Goal: Task Accomplishment & Management: Manage account settings

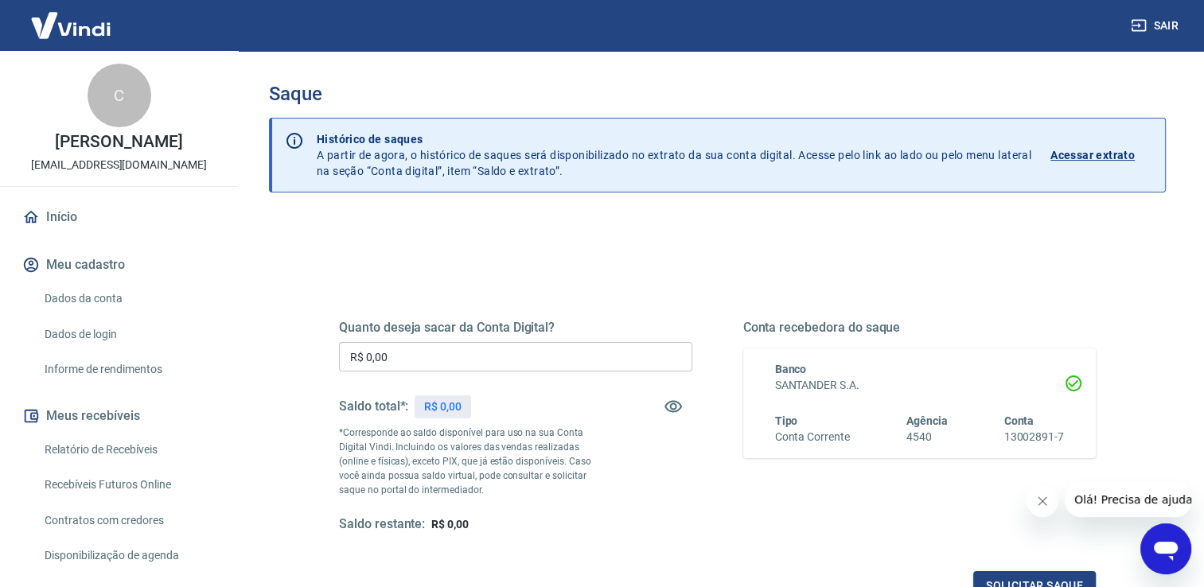
click at [408, 360] on input "R$ 0,00" at bounding box center [515, 356] width 353 height 29
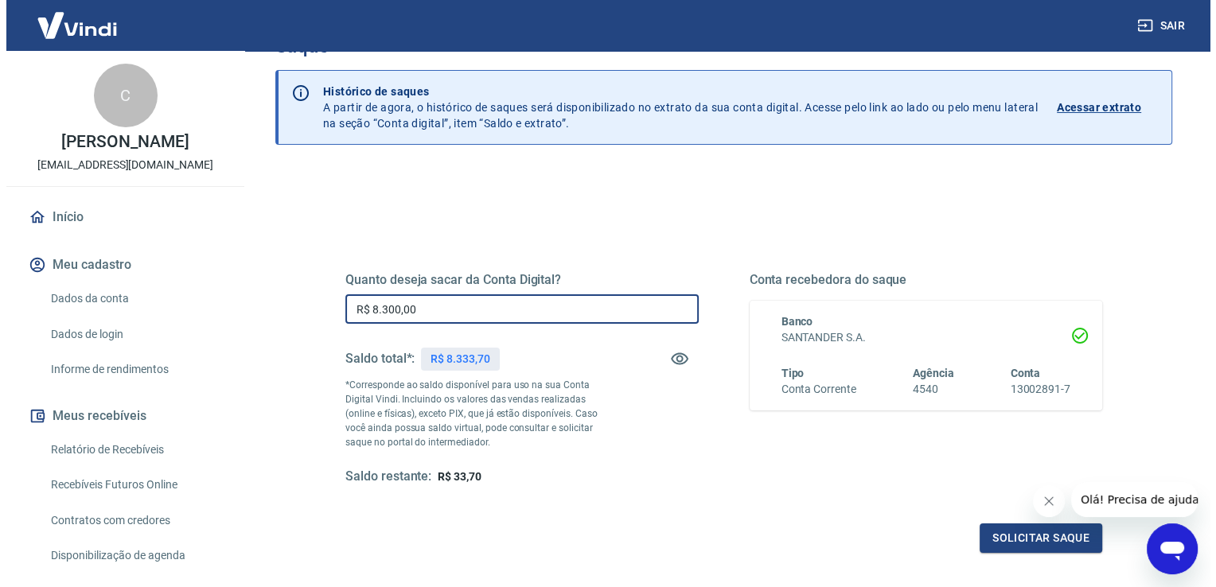
scroll to position [159, 0]
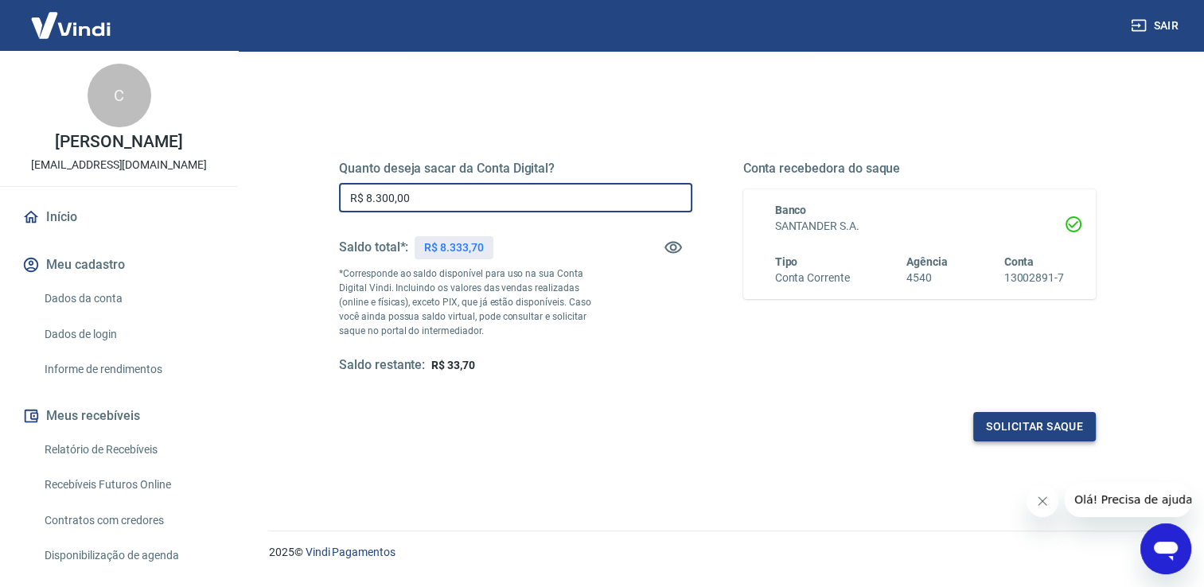
type input "R$ 8.300,00"
click at [1021, 427] on button "Solicitar saque" at bounding box center [1034, 426] width 123 height 29
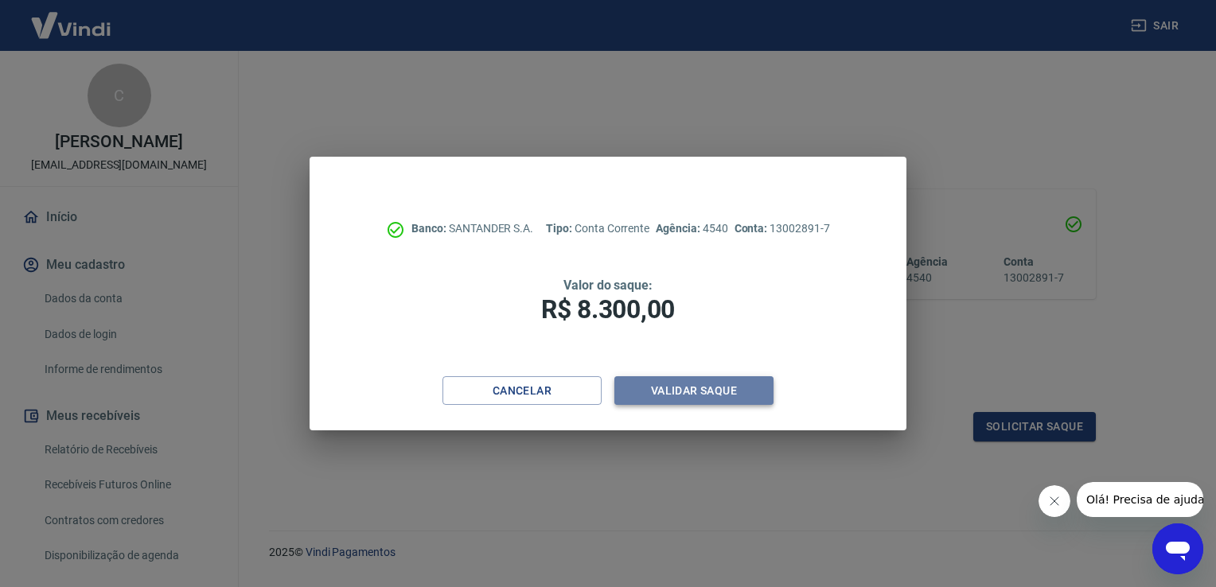
click at [664, 383] on button "Validar saque" at bounding box center [693, 390] width 159 height 29
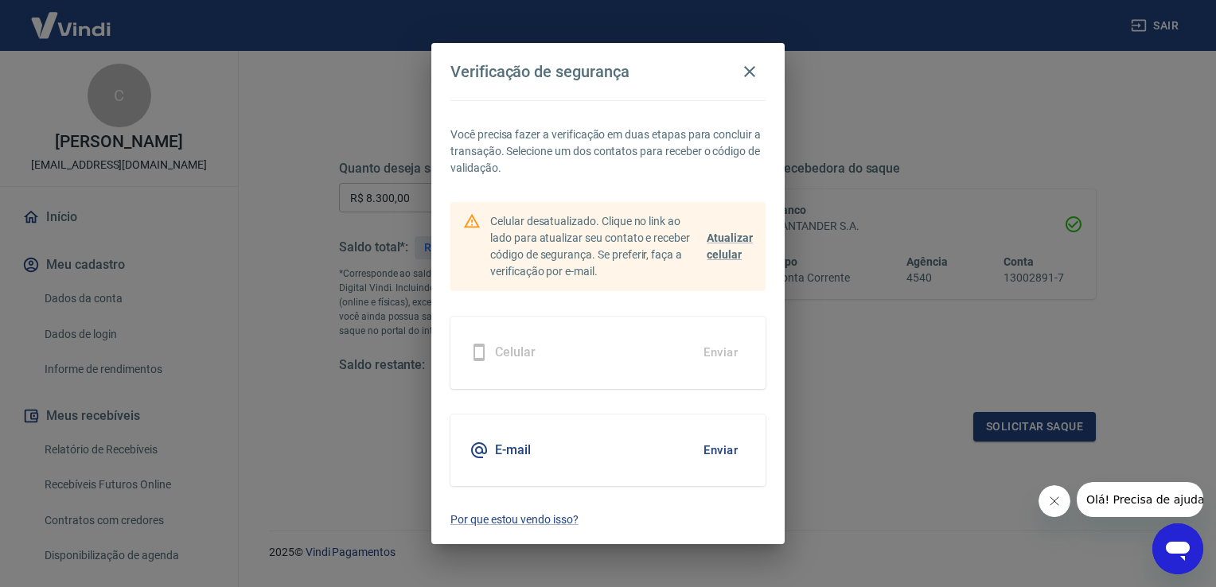
click at [722, 445] on button "Enviar" at bounding box center [721, 450] width 52 height 33
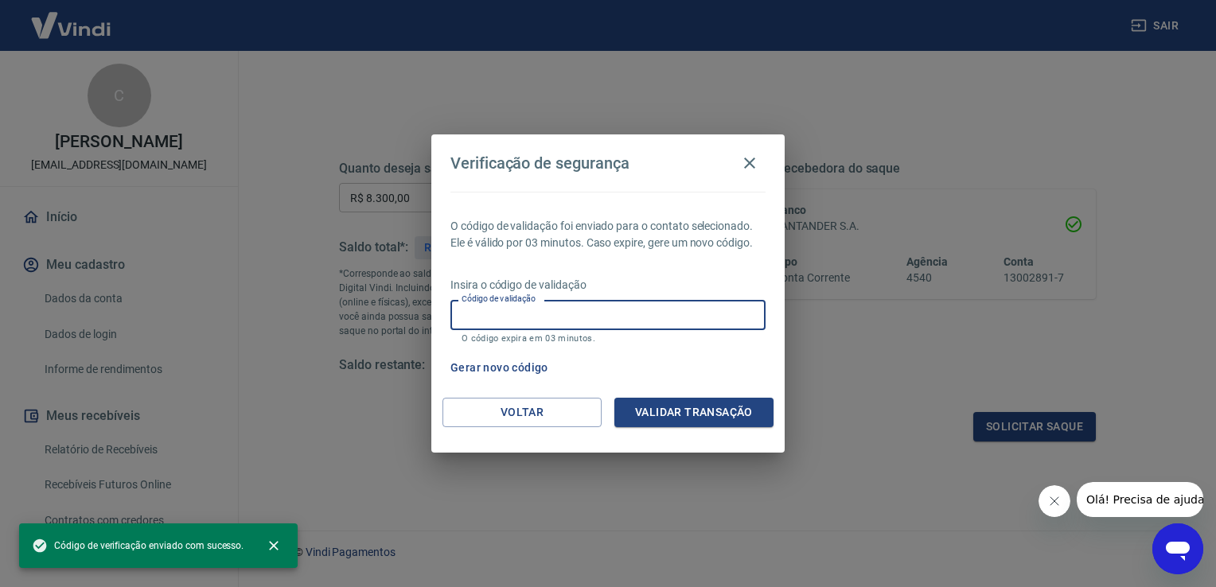
click at [592, 316] on input "Código de validação" at bounding box center [608, 314] width 315 height 29
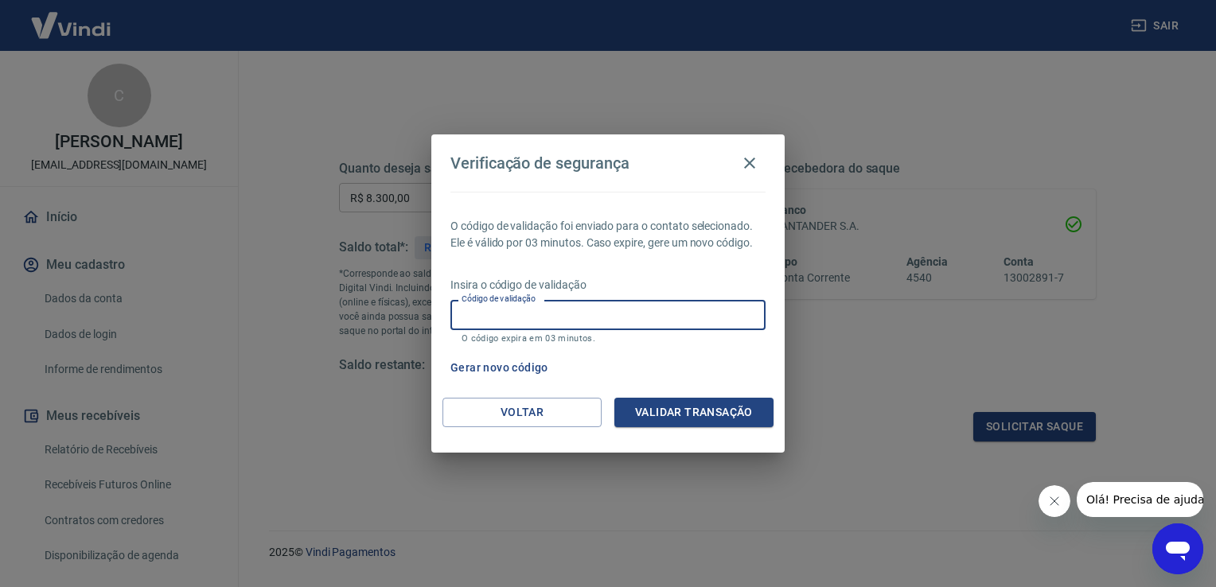
click at [592, 316] on input "Código de validação" at bounding box center [608, 314] width 315 height 29
click at [589, 314] on input "Código de validação" at bounding box center [608, 314] width 315 height 29
type input "500803"
click at [675, 400] on button "Validar transação" at bounding box center [693, 412] width 159 height 29
